Goal: Task Accomplishment & Management: Manage account settings

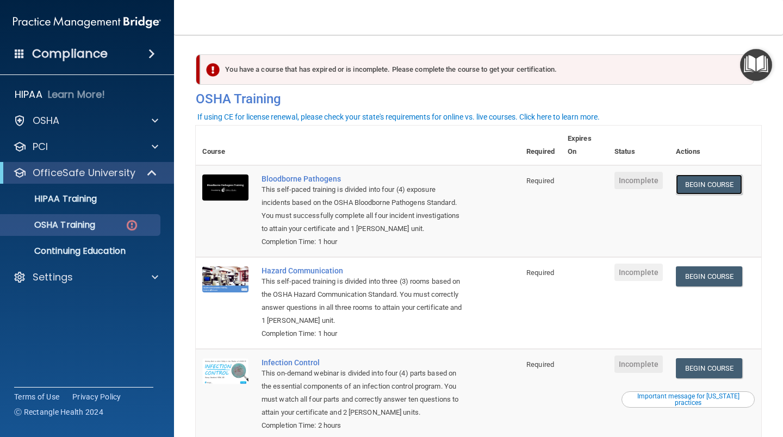
click at [717, 184] on link "Begin Course" at bounding box center [709, 184] width 66 height 20
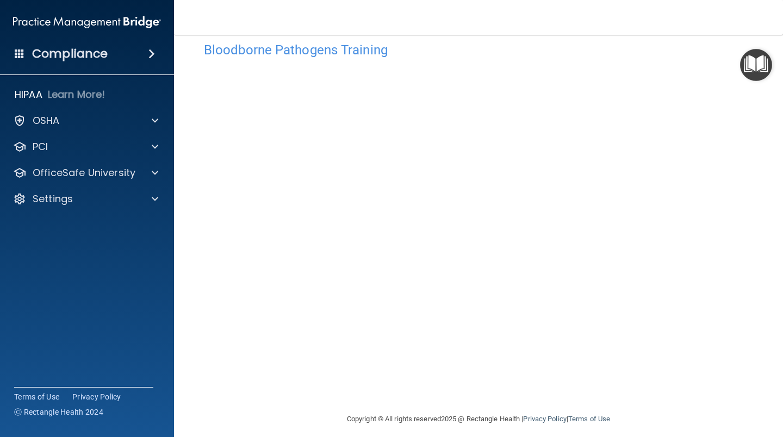
scroll to position [28, 0]
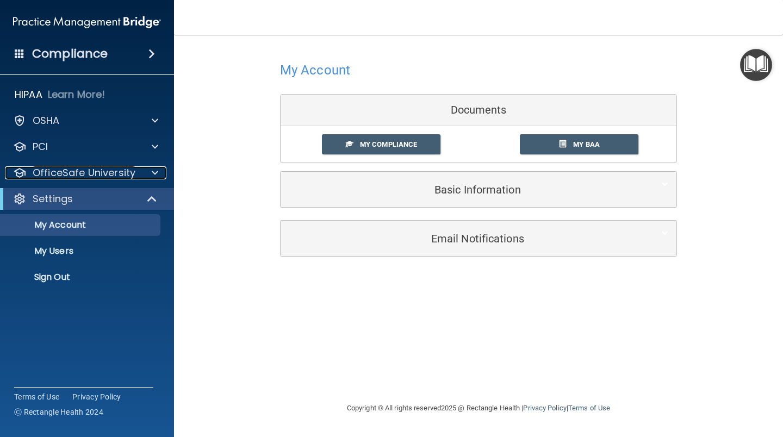
click at [121, 168] on p "OfficeSafe University" at bounding box center [84, 172] width 103 height 13
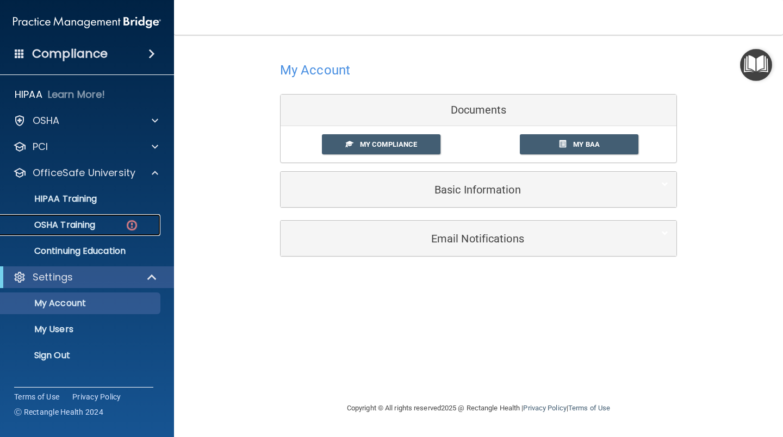
click at [88, 226] on p "OSHA Training" at bounding box center [51, 225] width 88 height 11
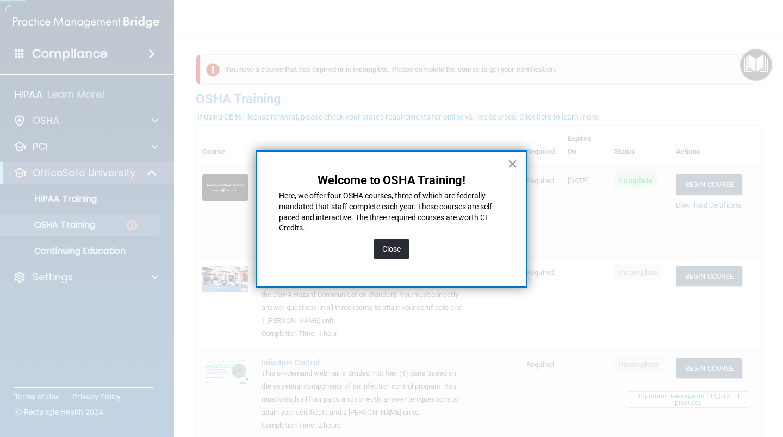
click at [388, 243] on button "Close" at bounding box center [391, 249] width 36 height 20
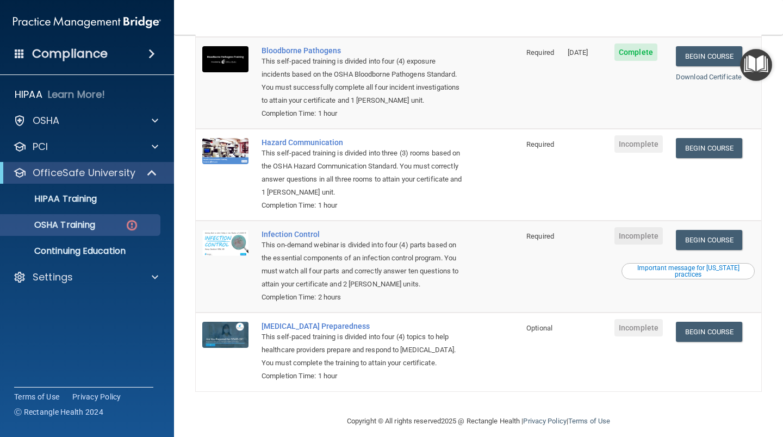
scroll to position [74, 0]
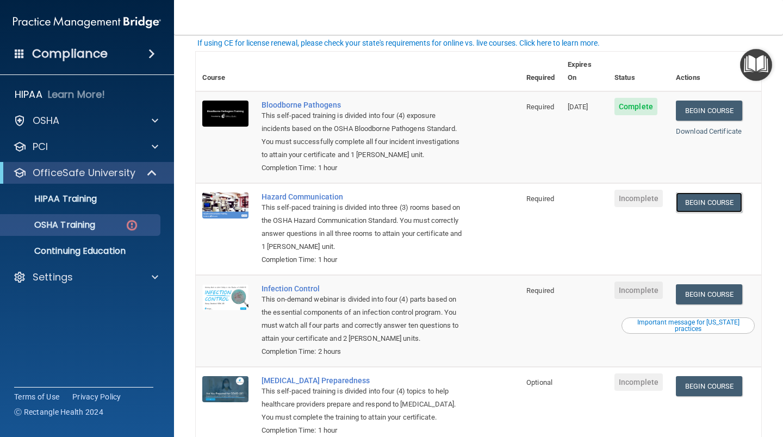
click at [712, 192] on link "Begin Course" at bounding box center [709, 202] width 66 height 20
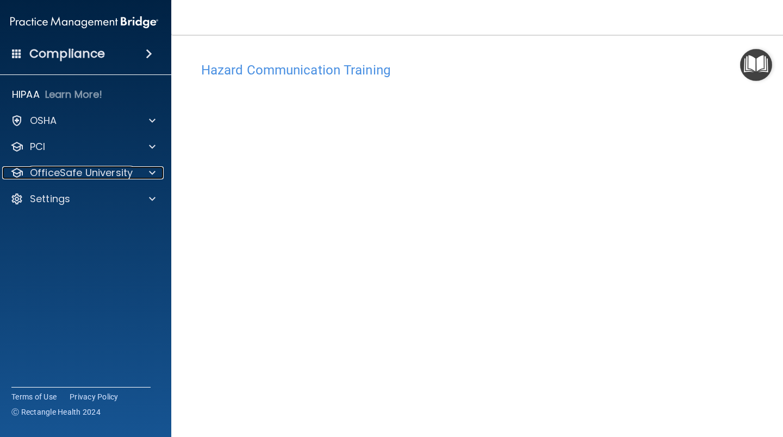
click at [75, 173] on p "OfficeSafe University" at bounding box center [81, 172] width 103 height 13
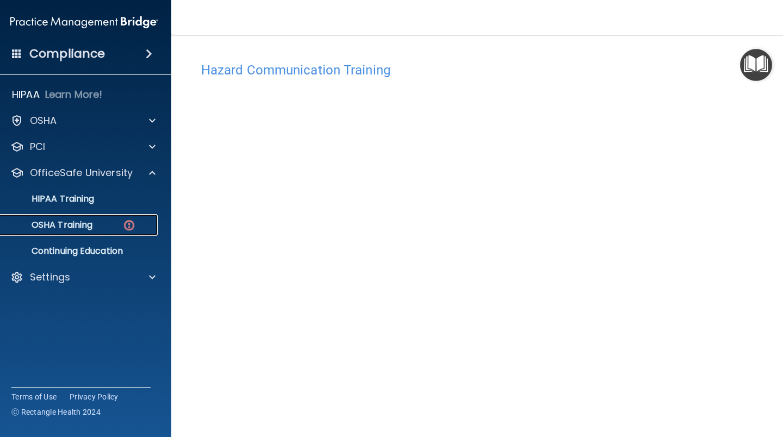
click at [77, 223] on p "OSHA Training" at bounding box center [48, 225] width 88 height 11
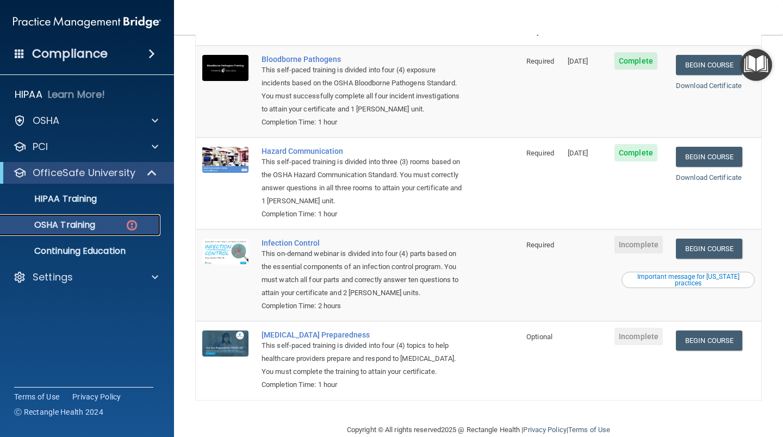
scroll to position [128, 0]
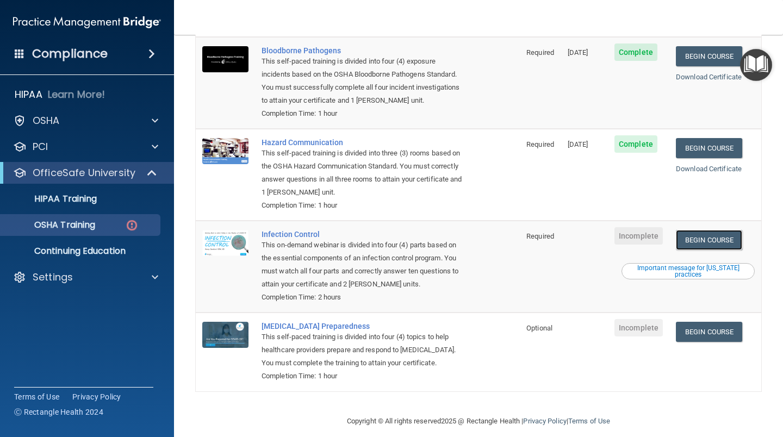
click at [685, 230] on link "Begin Course" at bounding box center [709, 240] width 66 height 20
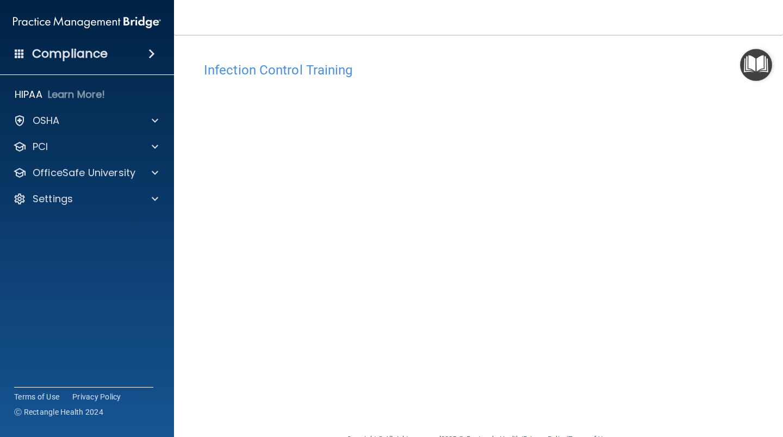
scroll to position [28, 0]
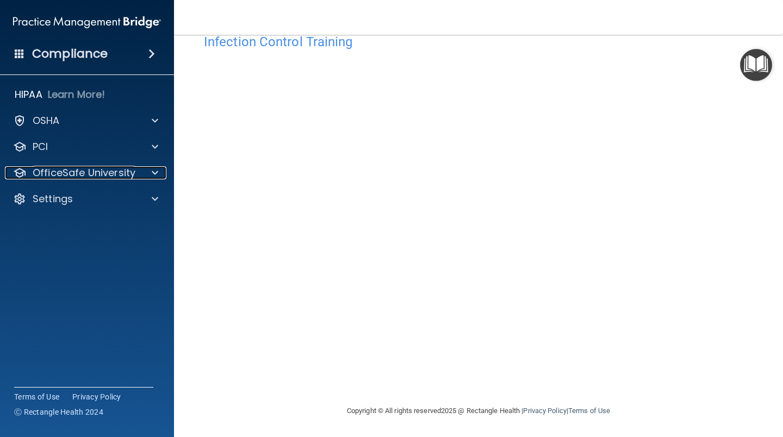
click at [82, 173] on p "OfficeSafe University" at bounding box center [84, 172] width 103 height 13
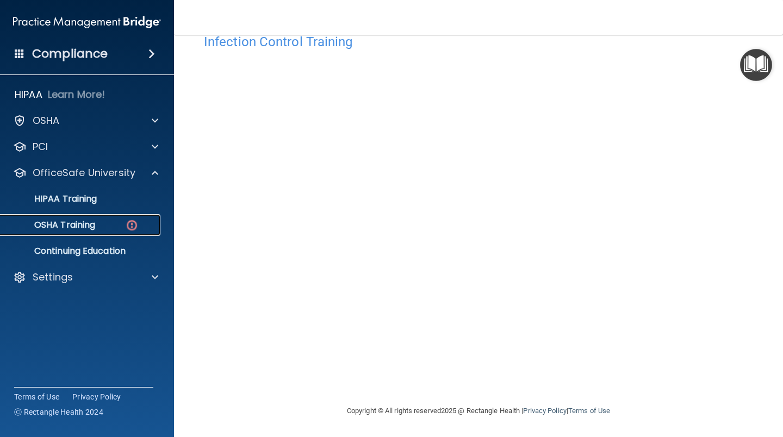
click at [63, 222] on p "OSHA Training" at bounding box center [51, 225] width 88 height 11
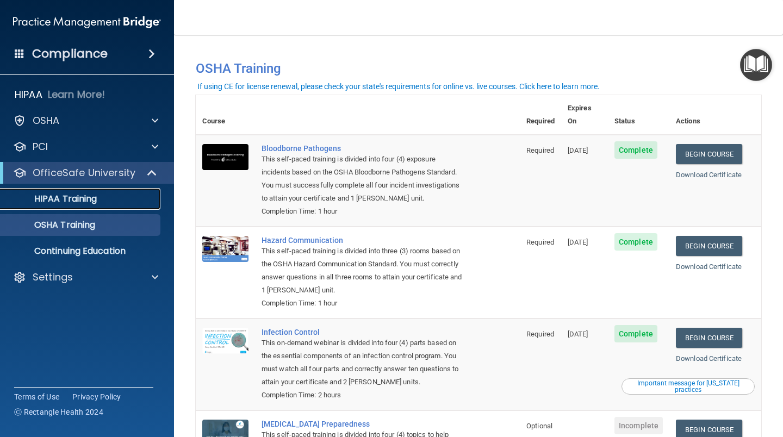
click at [93, 195] on p "HIPAA Training" at bounding box center [52, 198] width 90 height 11
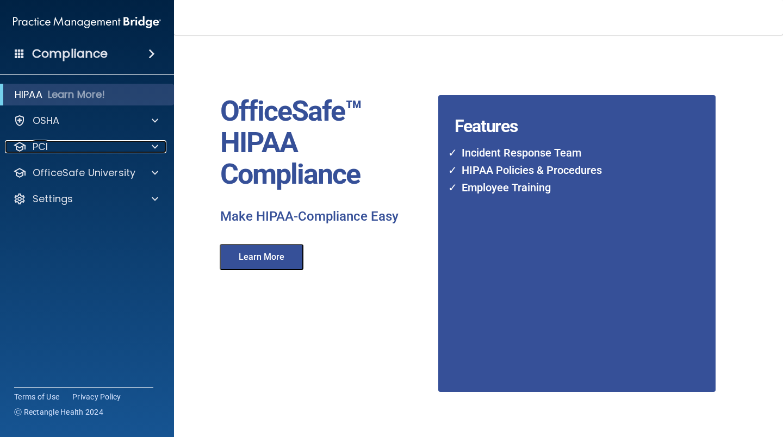
click at [63, 142] on div "PCI" at bounding box center [72, 146] width 135 height 13
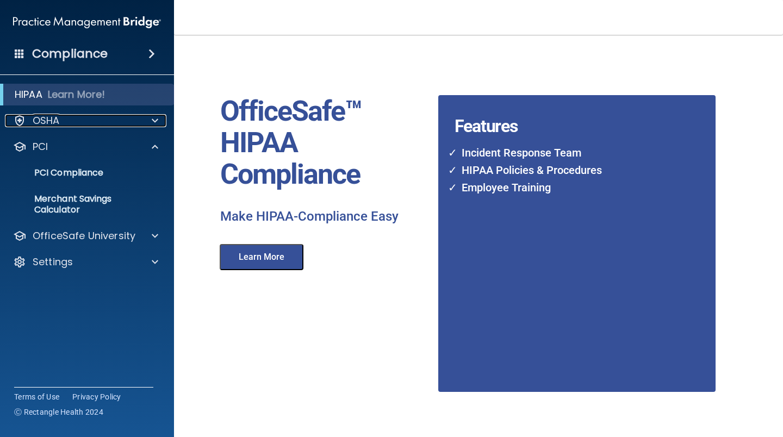
click at [61, 121] on div "OSHA" at bounding box center [72, 120] width 135 height 13
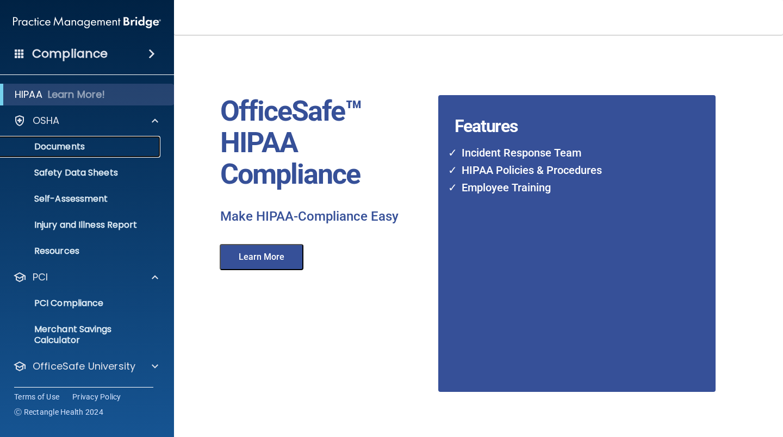
click at [60, 143] on p "Documents" at bounding box center [81, 146] width 148 height 11
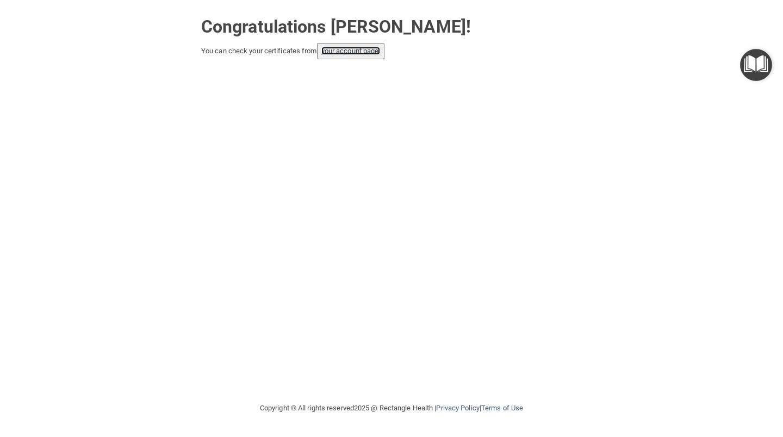
click at [347, 50] on link "your account page!" at bounding box center [350, 51] width 59 height 8
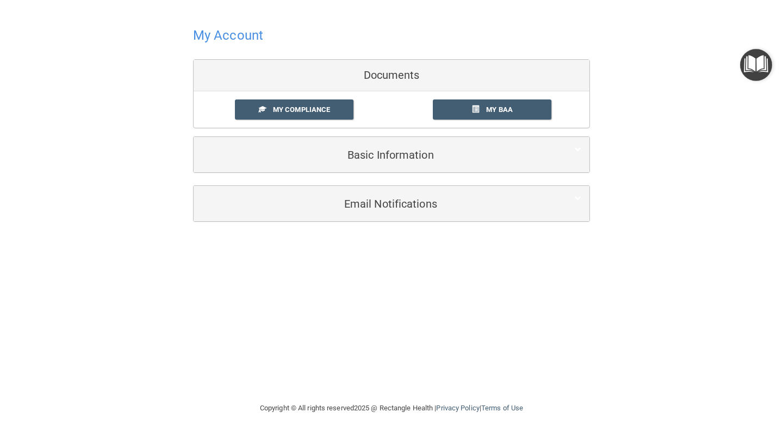
click at [315, 103] on link "My Compliance" at bounding box center [294, 109] width 119 height 20
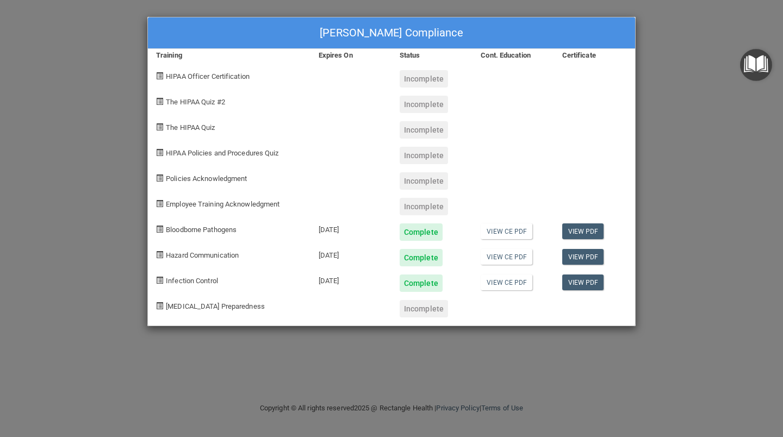
click at [418, 79] on div "Incomplete" at bounding box center [423, 78] width 48 height 17
click at [210, 76] on span "HIPAA Officer Certification" at bounding box center [208, 76] width 84 height 8
click at [157, 77] on span at bounding box center [159, 75] width 7 height 7
click at [179, 78] on span "HIPAA Officer Certification" at bounding box center [208, 76] width 84 height 8
click at [207, 107] on div "The HIPAA Quiz #2" at bounding box center [229, 100] width 162 height 26
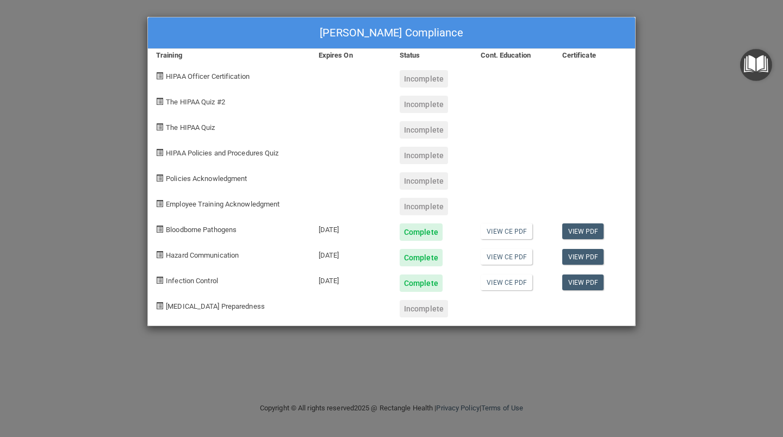
click at [207, 128] on span "The HIPAA Quiz" at bounding box center [190, 127] width 49 height 8
click at [233, 175] on span "Policies Acknowledgment" at bounding box center [206, 178] width 81 height 8
click at [224, 203] on span "Employee Training Acknowledgment" at bounding box center [223, 204] width 114 height 8
click at [272, 205] on span "Employee Training Acknowledgment" at bounding box center [223, 204] width 114 height 8
click at [443, 209] on div "Incomplete" at bounding box center [423, 206] width 48 height 17
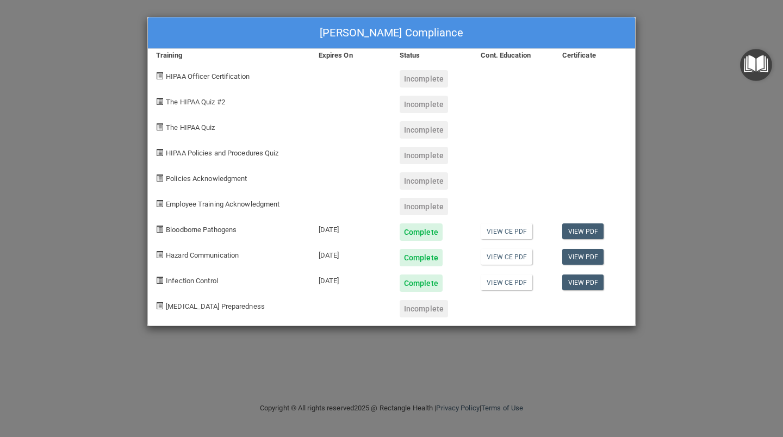
click at [295, 206] on div "Employee Training Acknowledgment" at bounding box center [229, 203] width 162 height 26
click at [214, 226] on span "Bloodborne Pathogens" at bounding box center [201, 230] width 71 height 8
click at [206, 283] on span "Infection Control" at bounding box center [192, 281] width 52 height 8
click at [218, 301] on div "COVID-19 Preparedness" at bounding box center [229, 305] width 162 height 26
click at [226, 207] on span "Employee Training Acknowledgment" at bounding box center [223, 204] width 114 height 8
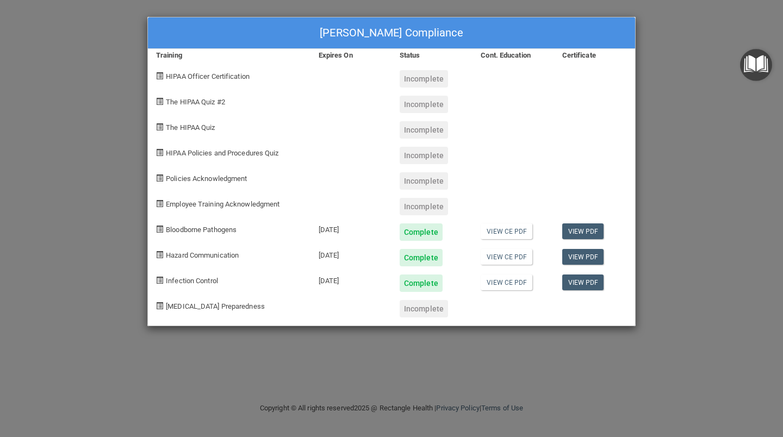
click at [658, 66] on div "Stephanie Blankenship's Compliance Training Expires On Status Cont. Education C…" at bounding box center [391, 218] width 783 height 437
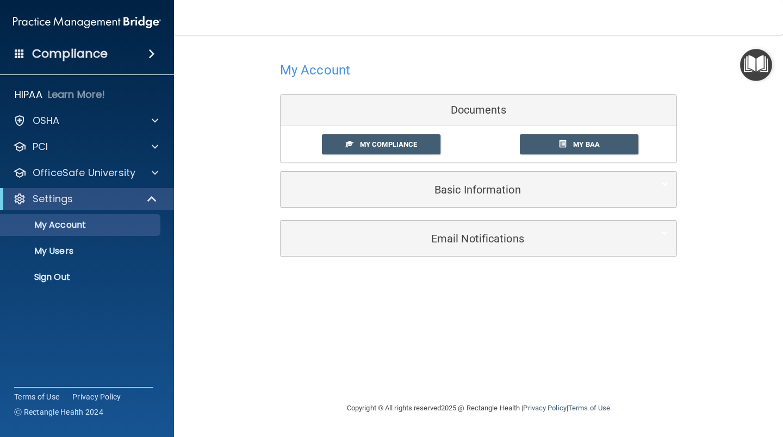
click at [371, 141] on span "My Compliance" at bounding box center [388, 144] width 57 height 8
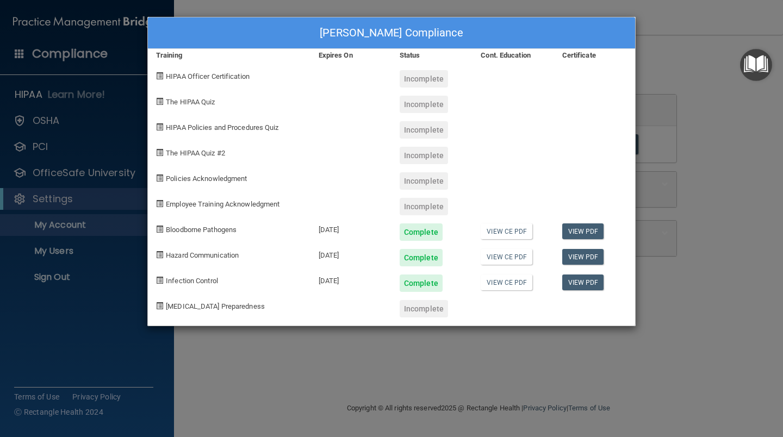
click at [236, 205] on span "Employee Training Acknowledgment" at bounding box center [223, 204] width 114 height 8
click at [159, 203] on span at bounding box center [159, 203] width 7 height 7
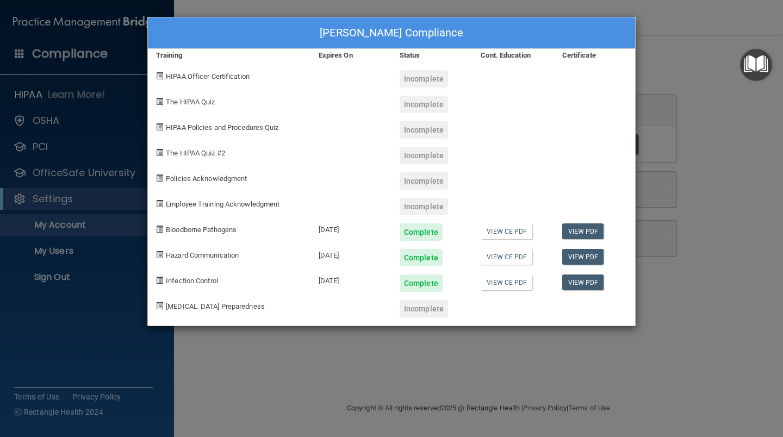
drag, startPoint x: 215, startPoint y: 205, endPoint x: 221, endPoint y: 205, distance: 6.0
click at [216, 205] on span "Employee Training Acknowledgment" at bounding box center [223, 204] width 114 height 8
click at [260, 203] on span "Employee Training Acknowledgment" at bounding box center [223, 204] width 114 height 8
click at [284, 210] on div "Employee Training Acknowledgment" at bounding box center [229, 203] width 162 height 26
click at [221, 305] on span "COVID-19 Preparedness" at bounding box center [215, 306] width 99 height 8
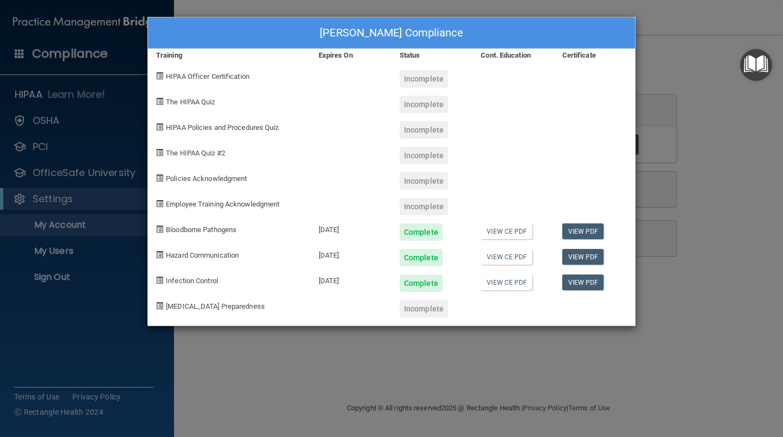
click at [251, 312] on div "[MEDICAL_DATA] Preparedness" at bounding box center [229, 305] width 162 height 26
click at [91, 295] on div "Stephanie Blankenship's Compliance Training Expires On Status Cont. Education C…" at bounding box center [391, 218] width 783 height 437
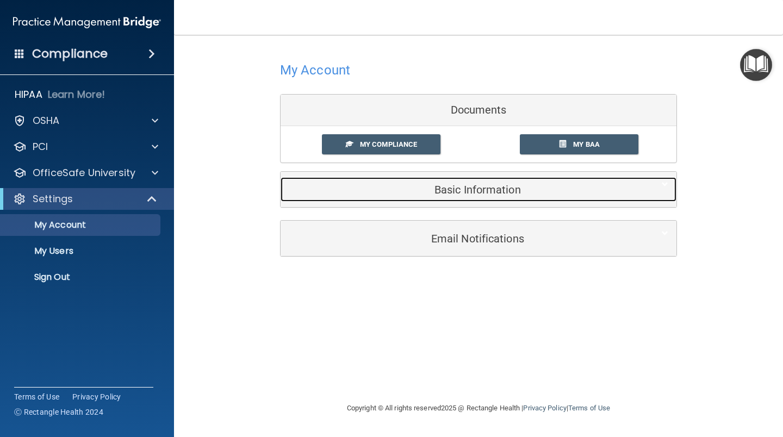
click at [476, 189] on h5 "Basic Information" at bounding box center [462, 190] width 346 height 12
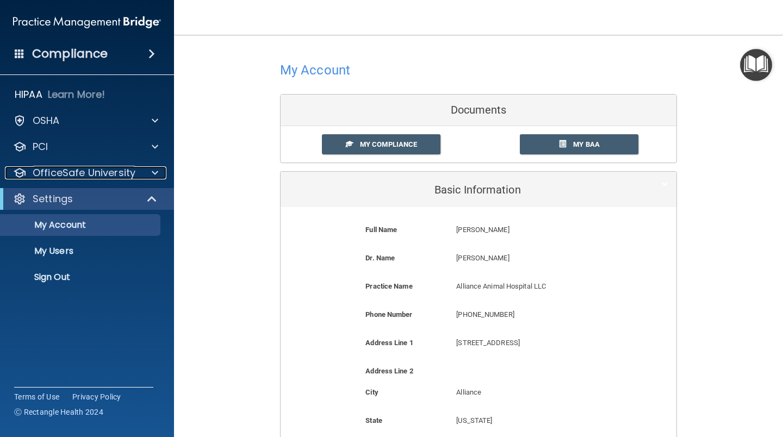
click at [55, 170] on p "OfficeSafe University" at bounding box center [84, 172] width 103 height 13
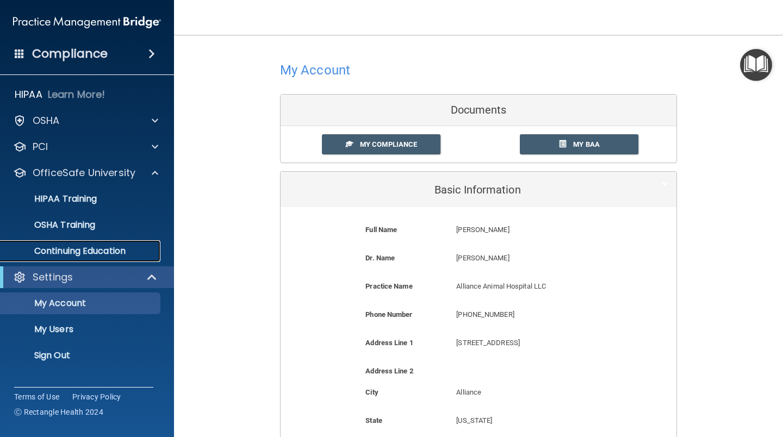
click at [78, 252] on p "Continuing Education" at bounding box center [81, 251] width 148 height 11
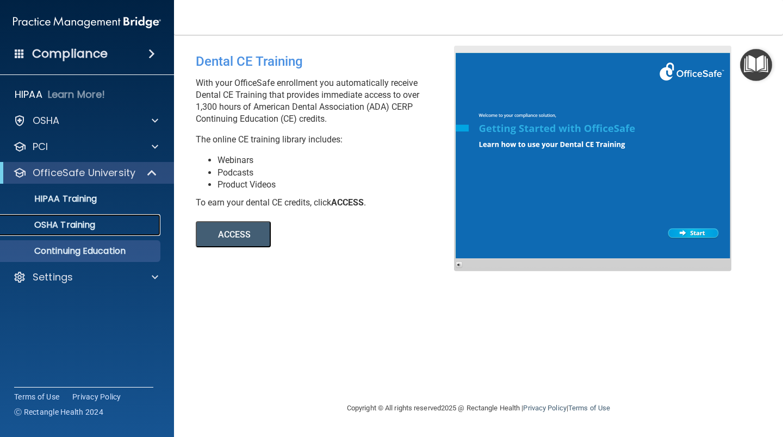
click at [60, 224] on p "OSHA Training" at bounding box center [51, 225] width 88 height 11
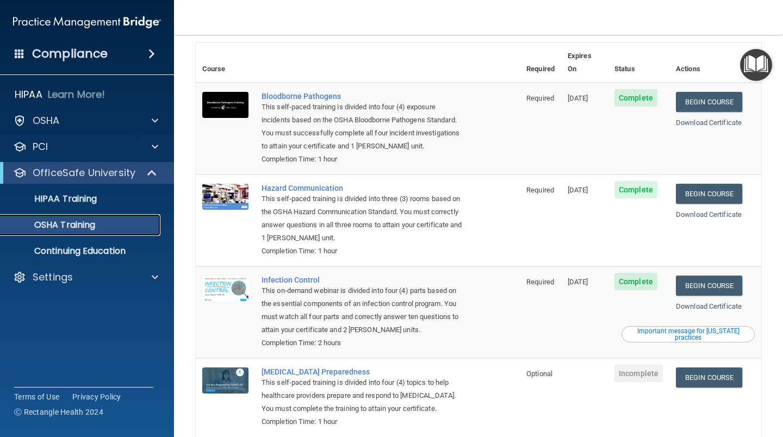
scroll to position [98, 0]
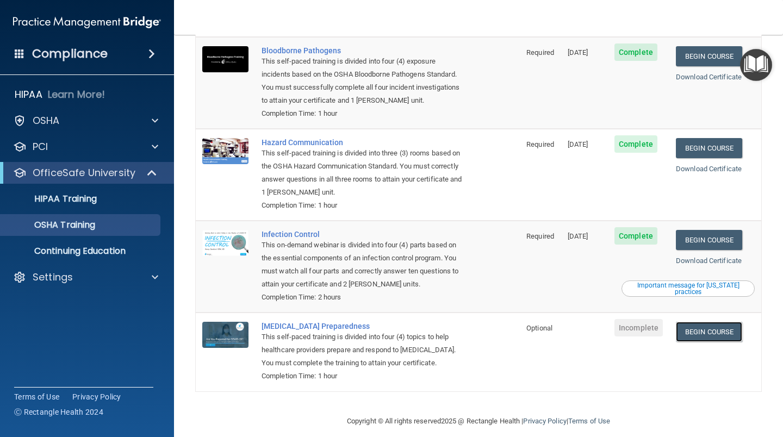
click at [717, 322] on link "Begin Course" at bounding box center [709, 332] width 66 height 20
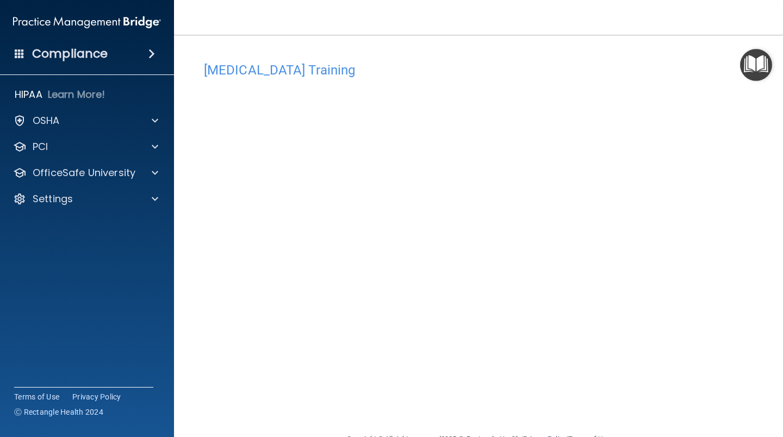
scroll to position [28, 0]
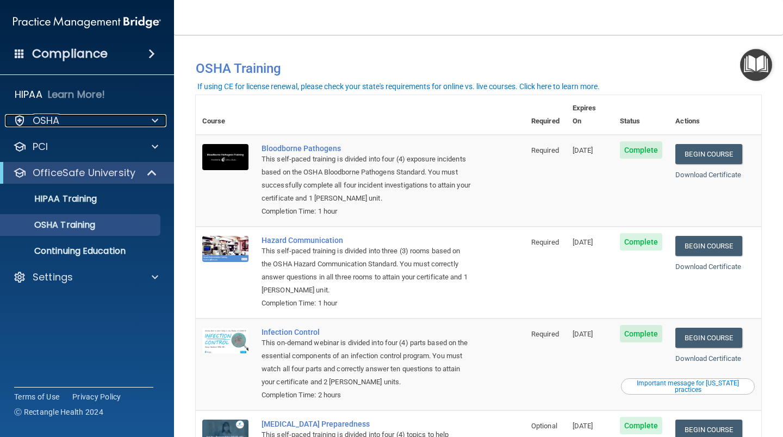
click at [158, 118] on div at bounding box center [153, 120] width 27 height 13
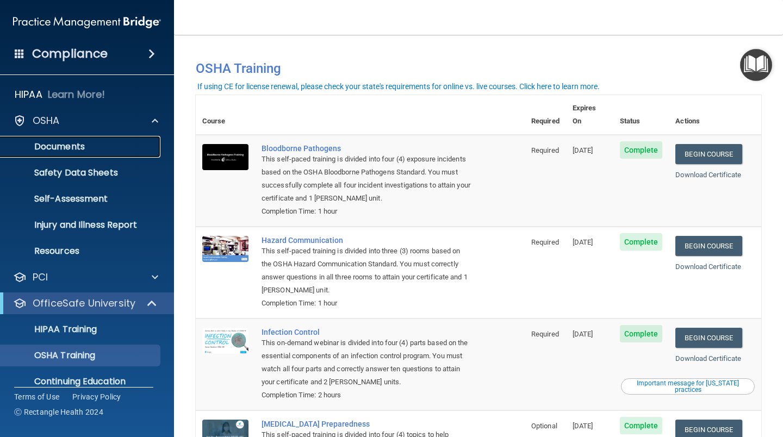
click at [76, 147] on p "Documents" at bounding box center [81, 146] width 148 height 11
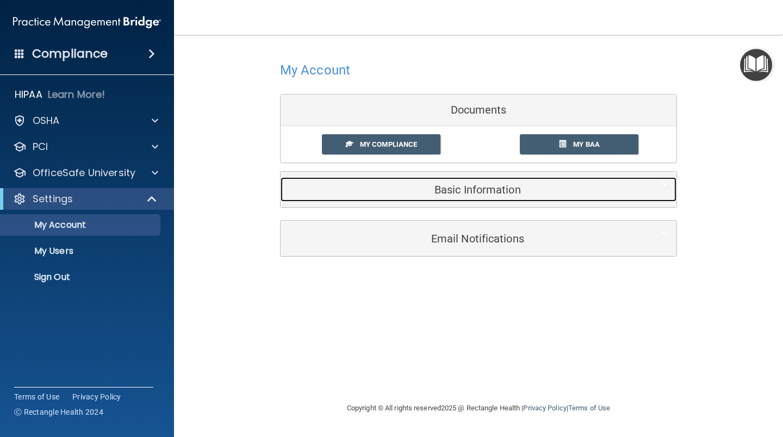
click at [501, 190] on h5 "Basic Information" at bounding box center [462, 190] width 346 height 12
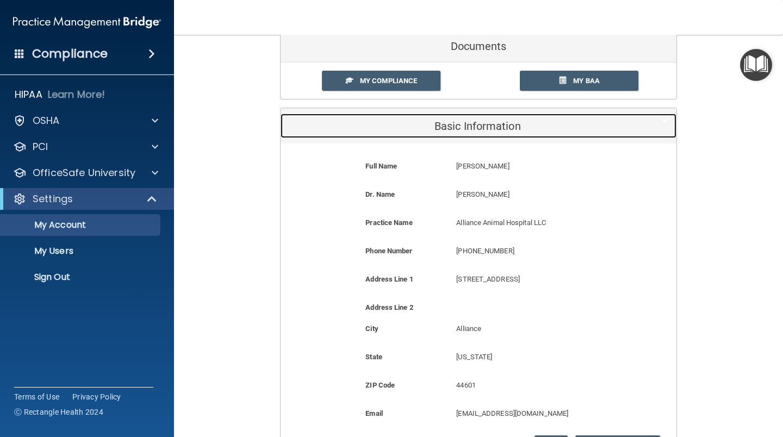
scroll to position [54, 0]
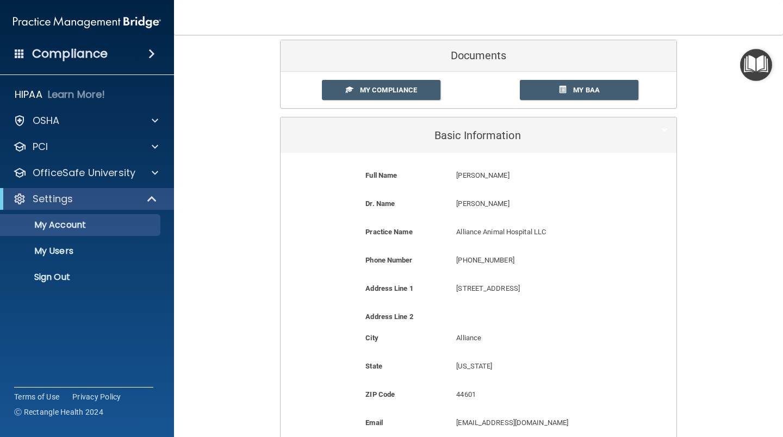
click at [511, 205] on p "[PERSON_NAME]" at bounding box center [538, 203] width 165 height 13
click at [523, 206] on p "[PERSON_NAME]" at bounding box center [538, 203] width 165 height 13
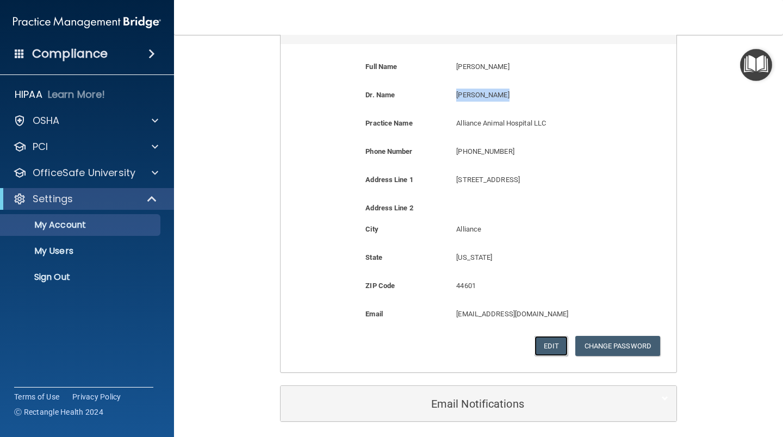
click at [541, 343] on button "Edit" at bounding box center [550, 346] width 33 height 20
select select "35"
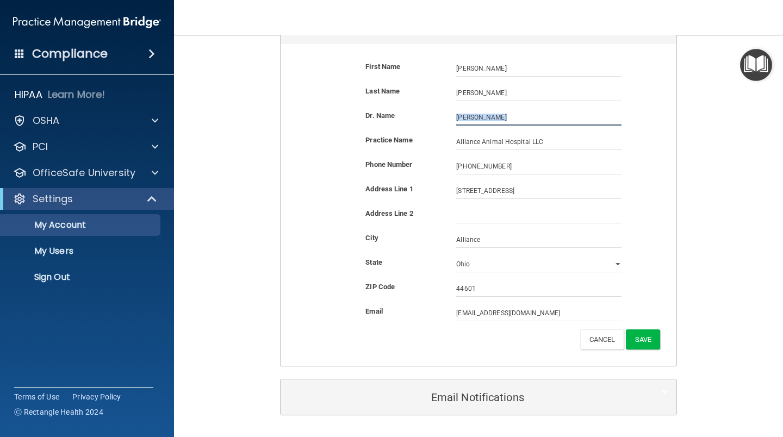
click at [533, 117] on input "[PERSON_NAME]" at bounding box center [538, 117] width 165 height 16
type input "S"
type input "[PERSON_NAME]"
click at [640, 341] on button "Save" at bounding box center [643, 339] width 34 height 20
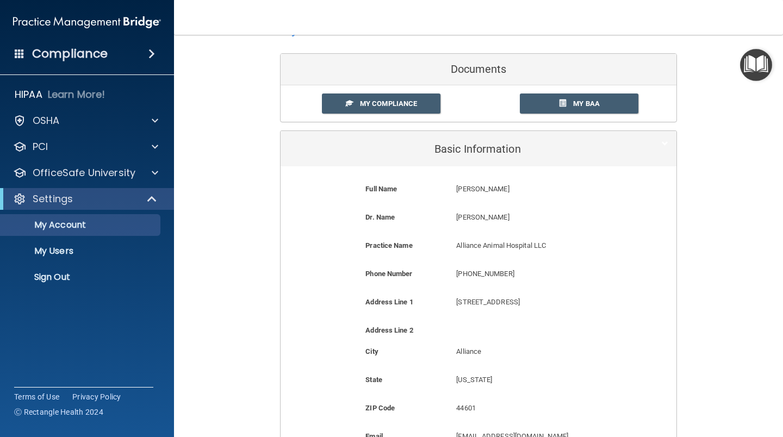
scroll to position [0, 0]
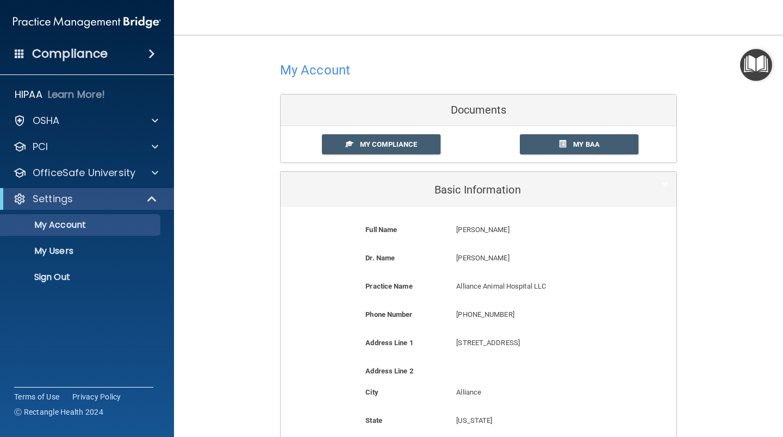
click at [585, 141] on span "My BAA" at bounding box center [586, 144] width 27 height 8
click at [59, 121] on p "OSHA" at bounding box center [46, 120] width 27 height 13
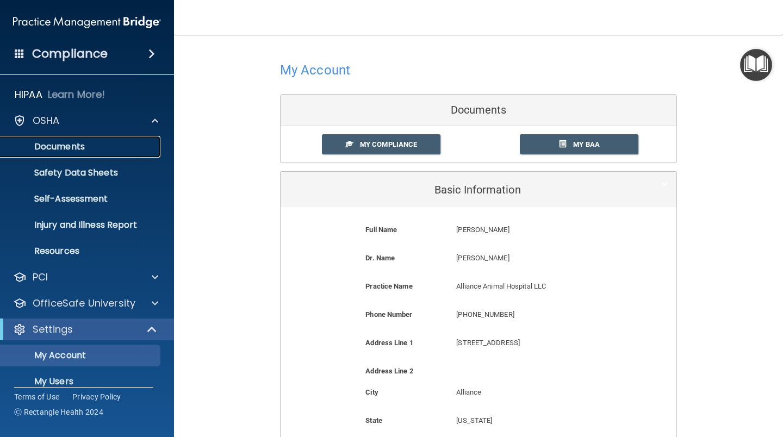
click at [65, 143] on p "Documents" at bounding box center [81, 146] width 148 height 11
